Goal: Information Seeking & Learning: Learn about a topic

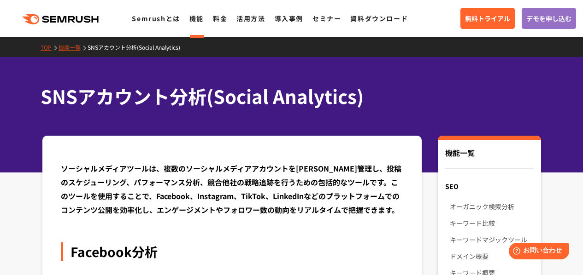
click at [77, 51] on link "機能一覧" at bounding box center [72, 47] width 29 height 8
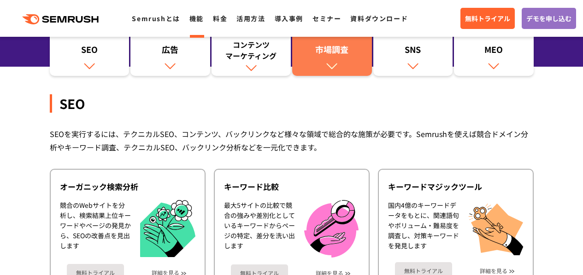
click at [350, 63] on link "市場調査" at bounding box center [332, 53] width 80 height 46
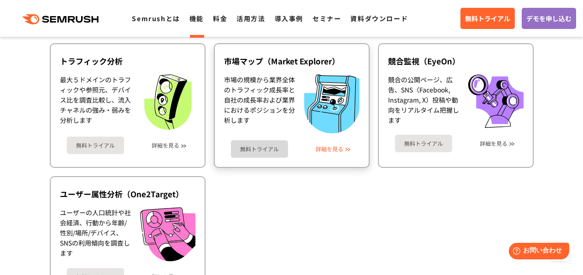
scroll to position [1629, 0]
click at [340, 148] on link "詳細を見る" at bounding box center [329, 149] width 28 height 6
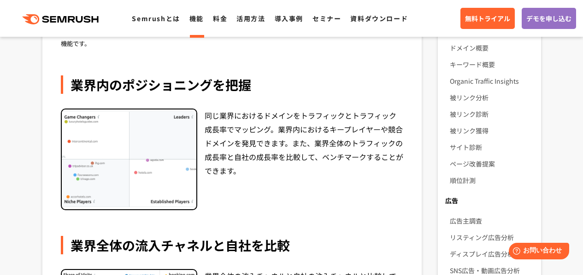
scroll to position [216, 0]
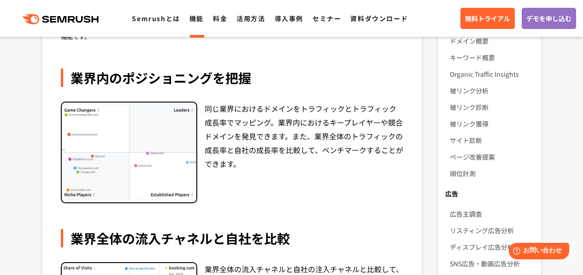
click at [324, 179] on div "同じ業界におけるドメインをトラフィックとトラフィック成長率でマッピング。業界内におけるキープレイヤーや競合ドメインを発見できます。また、業界全体のトラフィック…" at bounding box center [303, 153] width 199 height 102
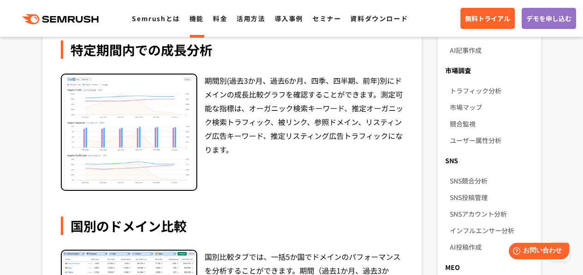
scroll to position [562, 0]
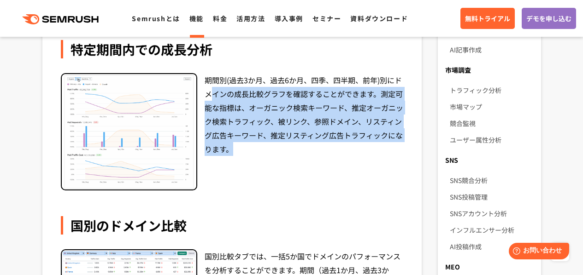
drag, startPoint x: 211, startPoint y: 87, endPoint x: 230, endPoint y: 172, distance: 87.2
click at [229, 170] on div "期間別(過去3か月、過去6か月、四季、四半期、前年)別にドメインの成長比較グラフを確認することができます。測定可能な指標は、オーガニック検索キーワード、推定オ…" at bounding box center [303, 132] width 199 height 118
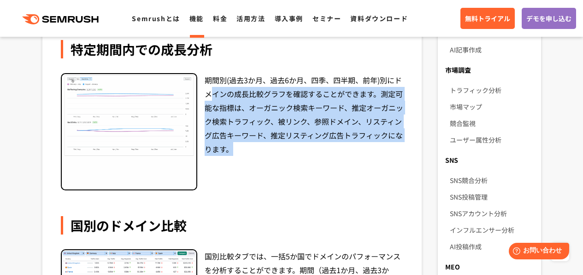
click at [262, 170] on div "期間別(過去3か月、過去6か月、四季、四半期、前年)別にドメインの成長比較グラフを確認することができます。測定可能な指標は、オーガニック検索キーワード、推定オ…" at bounding box center [303, 132] width 199 height 118
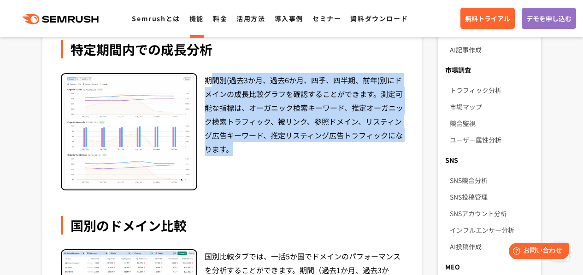
drag, startPoint x: 268, startPoint y: 157, endPoint x: 212, endPoint y: 78, distance: 96.2
click at [212, 78] on div "期間別(過去3か月、過去6か月、四季、四半期、前年)別にドメインの成長比較グラフを確認することができます。測定可能な指標は、オーガニック検索キーワード、推定オ…" at bounding box center [303, 132] width 199 height 118
click at [308, 134] on div "期間別(過去3か月、過去6か月、四季、四半期、前年)別にドメインの成長比較グラフを確認することができます。測定可能な指標は、オーガニック検索キーワード、推定オ…" at bounding box center [303, 132] width 199 height 118
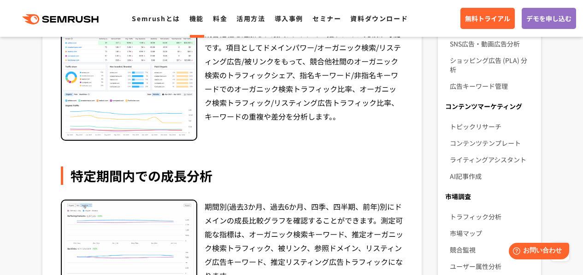
scroll to position [372, 0]
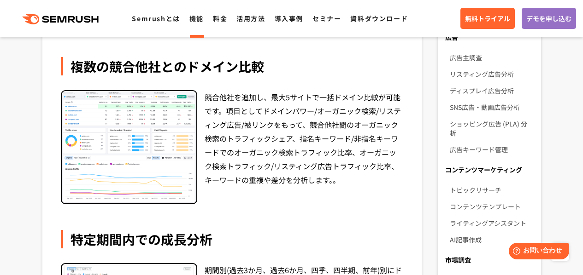
click at [98, 158] on img at bounding box center [129, 147] width 134 height 112
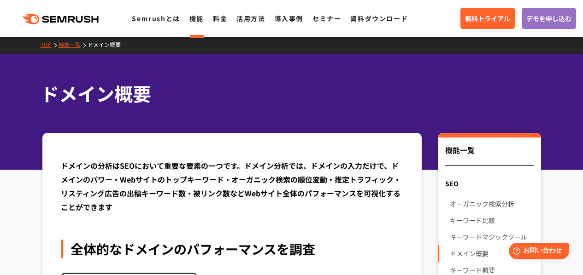
scroll to position [0, 0]
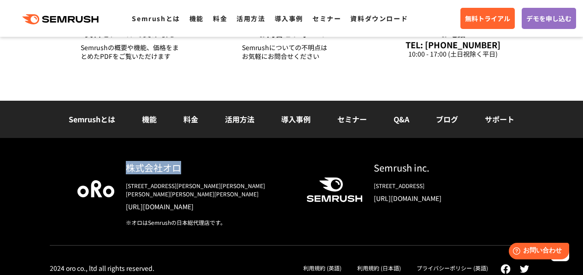
drag, startPoint x: 180, startPoint y: 171, endPoint x: 128, endPoint y: 164, distance: 52.5
click at [128, 164] on div "株式会社オロ" at bounding box center [209, 167] width 166 height 13
copy div "株式会社オロ"
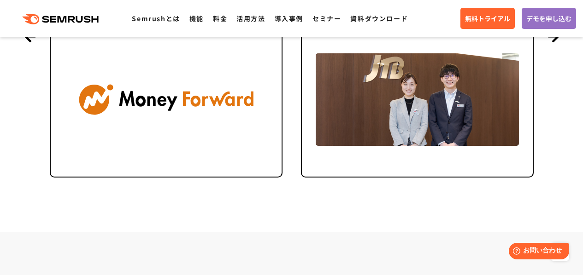
scroll to position [1570, 0]
